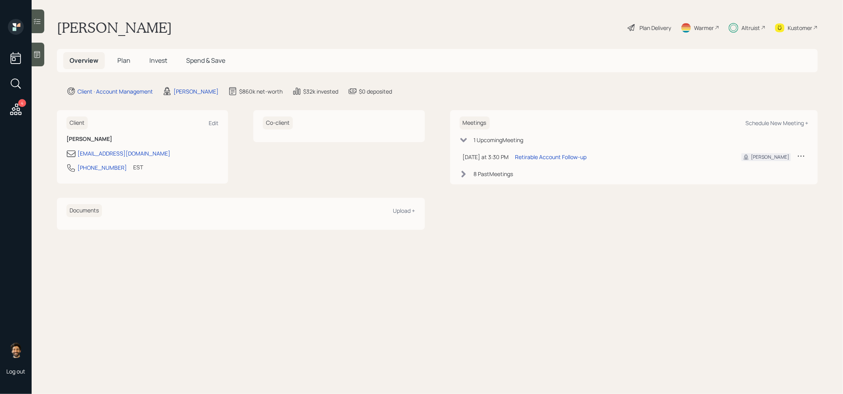
click at [161, 60] on span "Invest" at bounding box center [158, 60] width 18 height 9
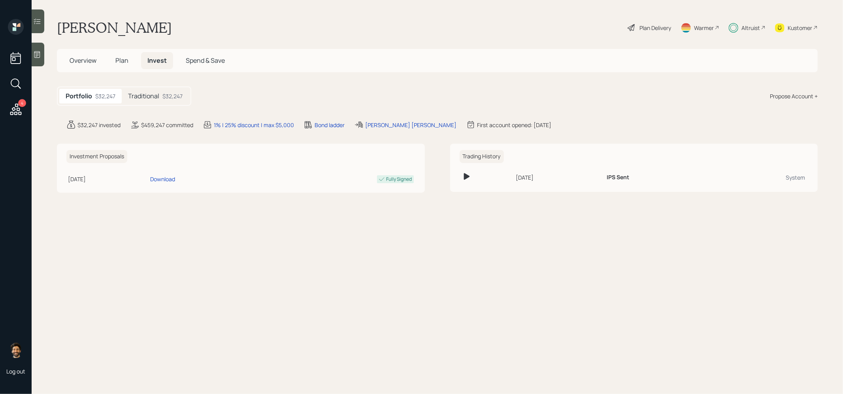
click at [159, 91] on div "Traditional $32,247" at bounding box center [155, 96] width 67 height 15
